Goal: Information Seeking & Learning: Learn about a topic

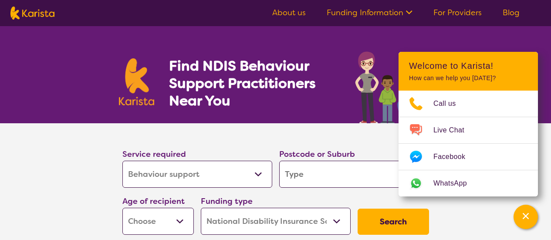
select select "Behaviour support"
select select "NDIS"
select select "Behaviour support"
select select "NDIS"
click at [218, 178] on select "Allied Health Assistant Assessment ([MEDICAL_DATA] or [MEDICAL_DATA]) Behaviour…" at bounding box center [197, 174] width 150 height 27
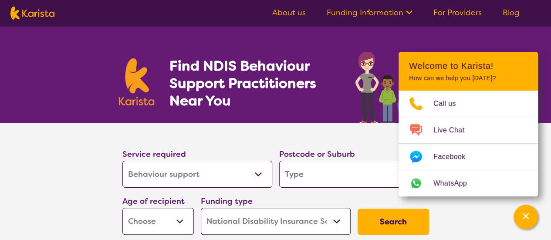
click at [357, 174] on input "search" at bounding box center [354, 174] width 150 height 27
click at [255, 182] on select "Allied Health Assistant Assessment ([MEDICAL_DATA] or [MEDICAL_DATA]) Behaviour…" at bounding box center [197, 174] width 150 height 27
click at [333, 141] on section "Service required Allied Health Assistant Assessment ([MEDICAL_DATA] or [MEDICAL…" at bounding box center [275, 180] width 334 height 115
click at [314, 181] on input "search" at bounding box center [354, 174] width 150 height 27
type input "2"
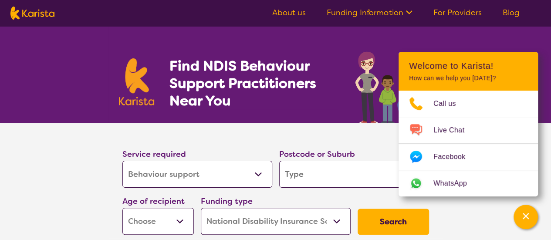
type input "2"
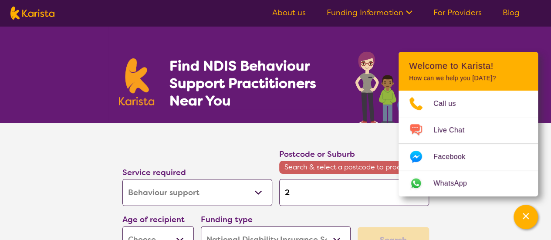
type input "27"
type input "275"
type input "2759"
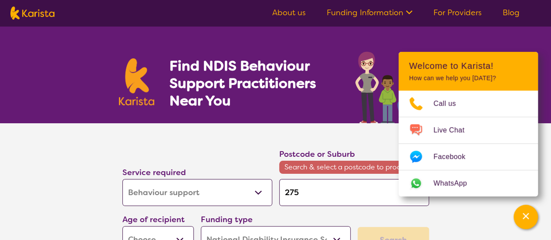
type input "2759"
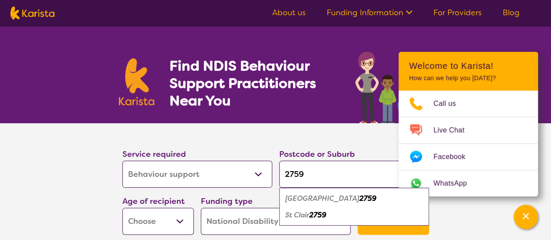
type input "2759"
click at [24, 197] on section "Service required Allied Health Assistant Assessment ([MEDICAL_DATA] or [MEDICAL…" at bounding box center [275, 192] width 551 height 139
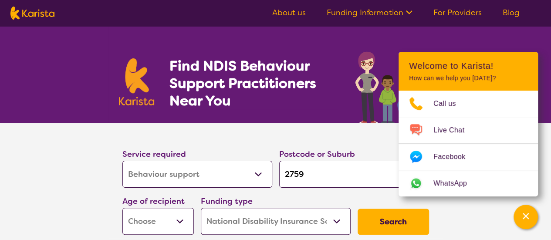
click at [155, 220] on select "Early Childhood - 0 to 9 Child - 10 to 11 Adolescent - 12 to 17 Adult - 18 to 6…" at bounding box center [157, 221] width 71 height 27
select select "EC"
click at [122, 208] on select "Early Childhood - 0 to 9 Child - 10 to 11 Adolescent - 12 to 17 Adult - 18 to 6…" at bounding box center [157, 221] width 71 height 27
select select "EC"
click at [249, 212] on select "Home Care Package (HCP) National Disability Insurance Scheme (NDIS) I don't know" at bounding box center [276, 221] width 150 height 27
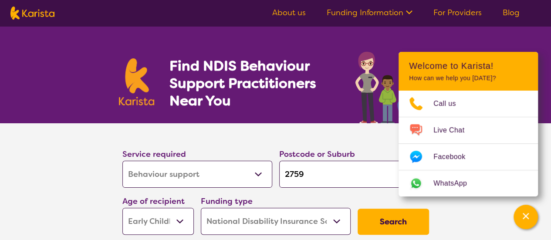
click at [201, 208] on select "Home Care Package (HCP) National Disability Insurance Scheme (NDIS) I don't know" at bounding box center [276, 221] width 150 height 27
click at [395, 214] on button "Search" at bounding box center [392, 221] width 71 height 26
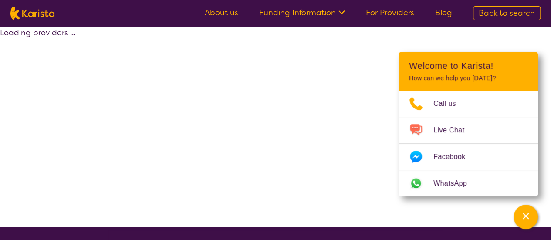
select select "by_score"
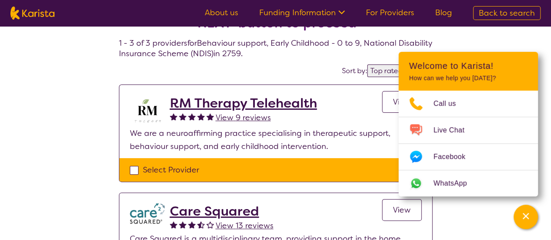
scroll to position [37, 0]
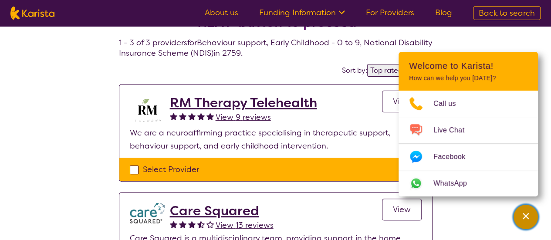
click at [532, 217] on div "Channel Menu" at bounding box center [525, 216] width 17 height 19
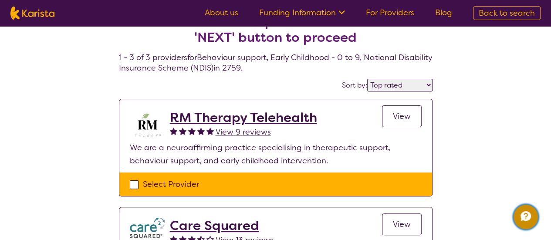
scroll to position [22, 0]
